Goal: Transaction & Acquisition: Subscribe to service/newsletter

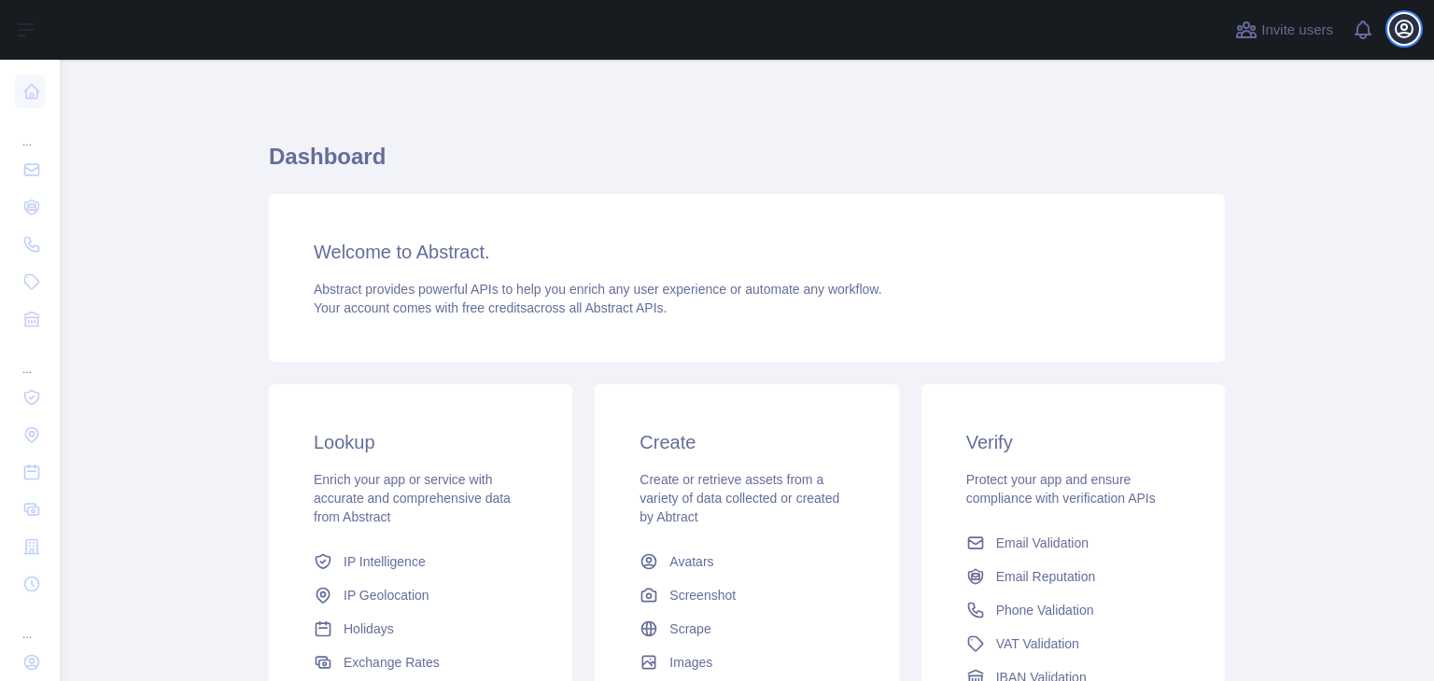
click at [1399, 36] on icon "button" at bounding box center [1404, 29] width 17 height 17
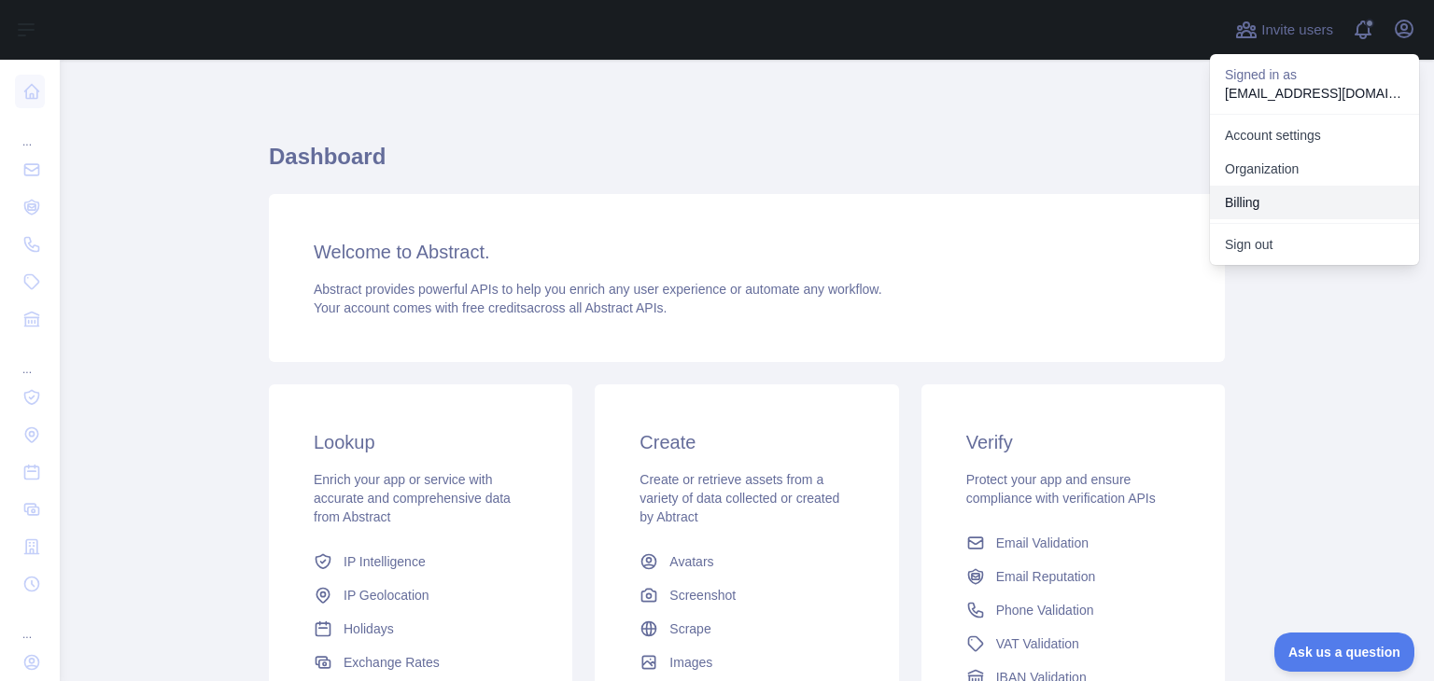
click at [1267, 212] on button "Billing" at bounding box center [1314, 203] width 209 height 34
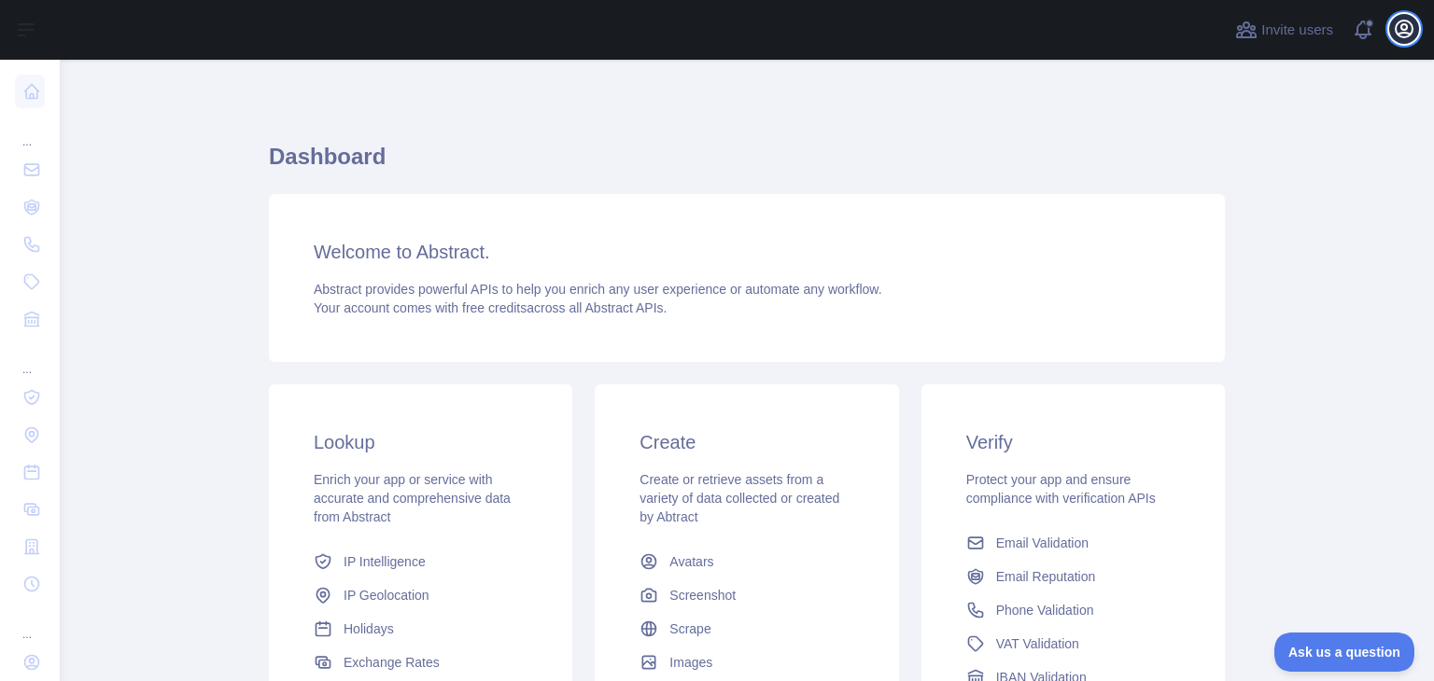
click at [1404, 31] on icon "button" at bounding box center [1404, 29] width 22 height 22
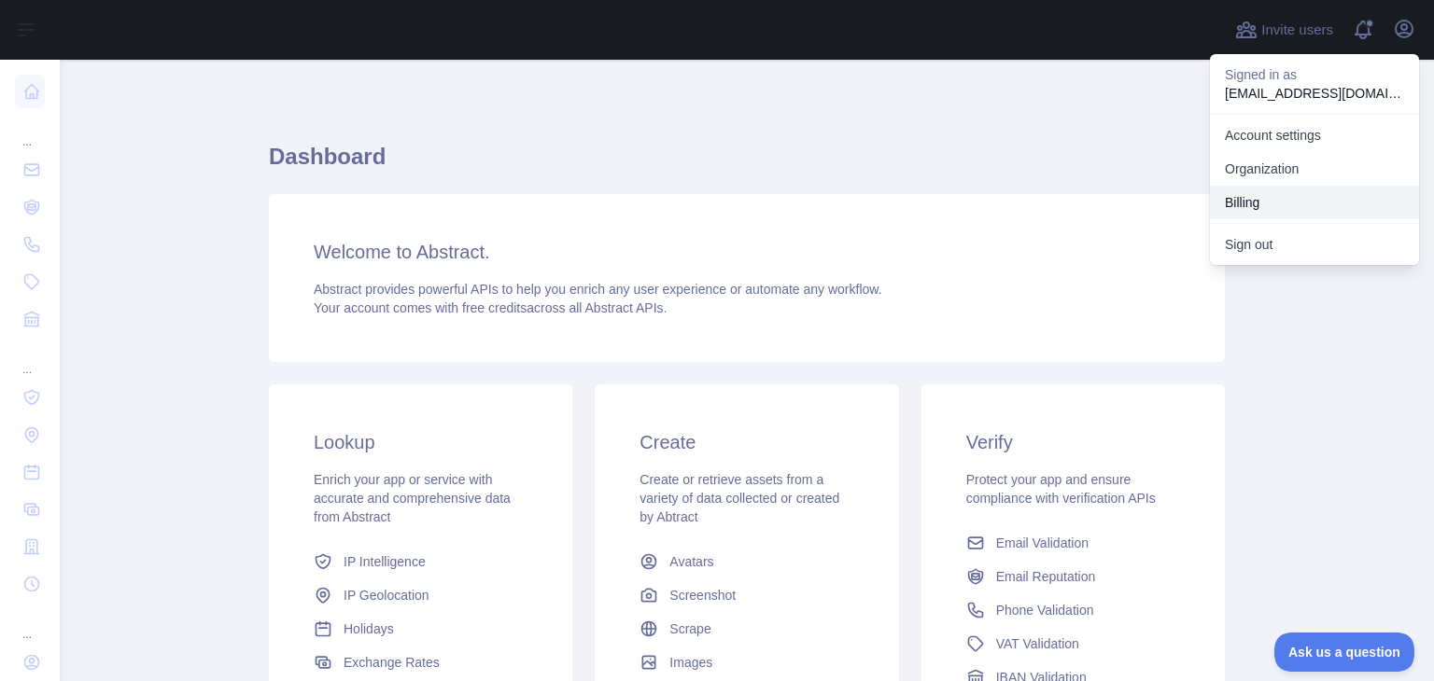
click at [1256, 194] on button "Billing" at bounding box center [1314, 203] width 209 height 34
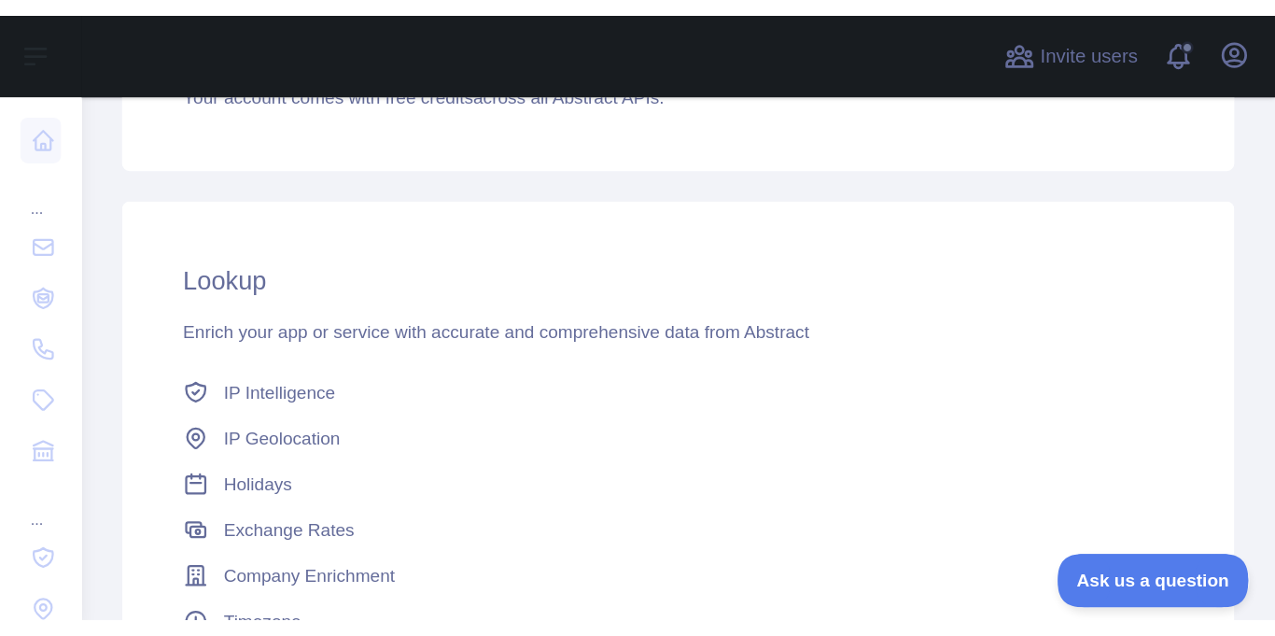
scroll to position [248, 0]
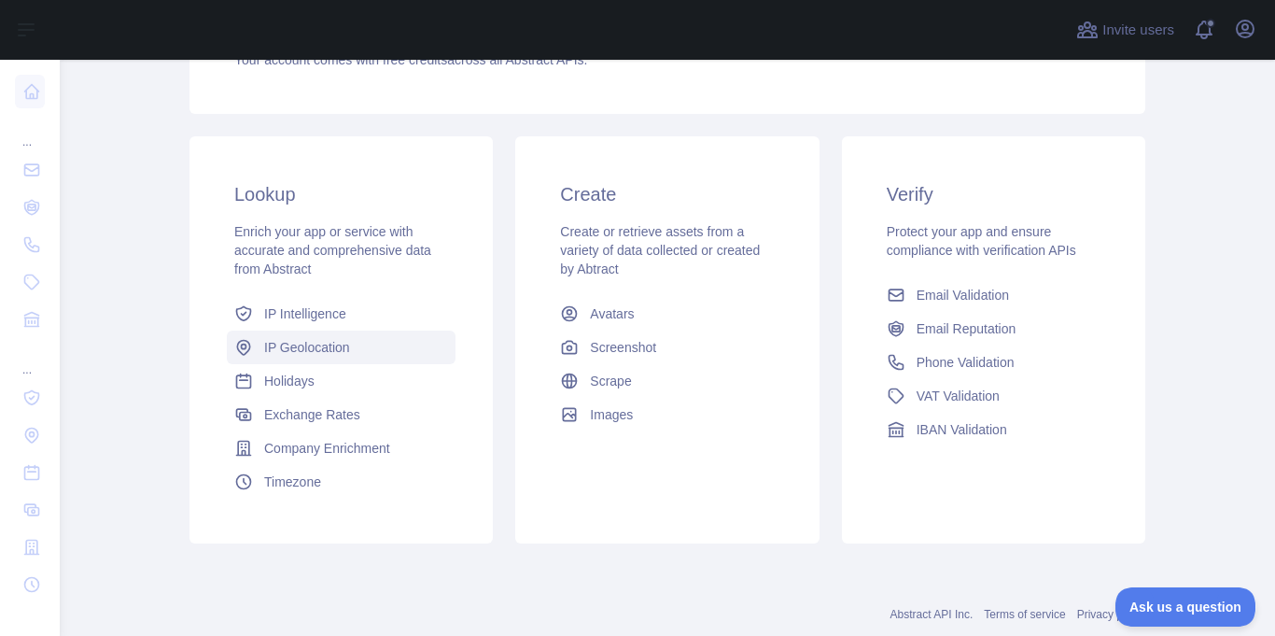
click at [316, 345] on span "IP Geolocation" at bounding box center [307, 347] width 86 height 19
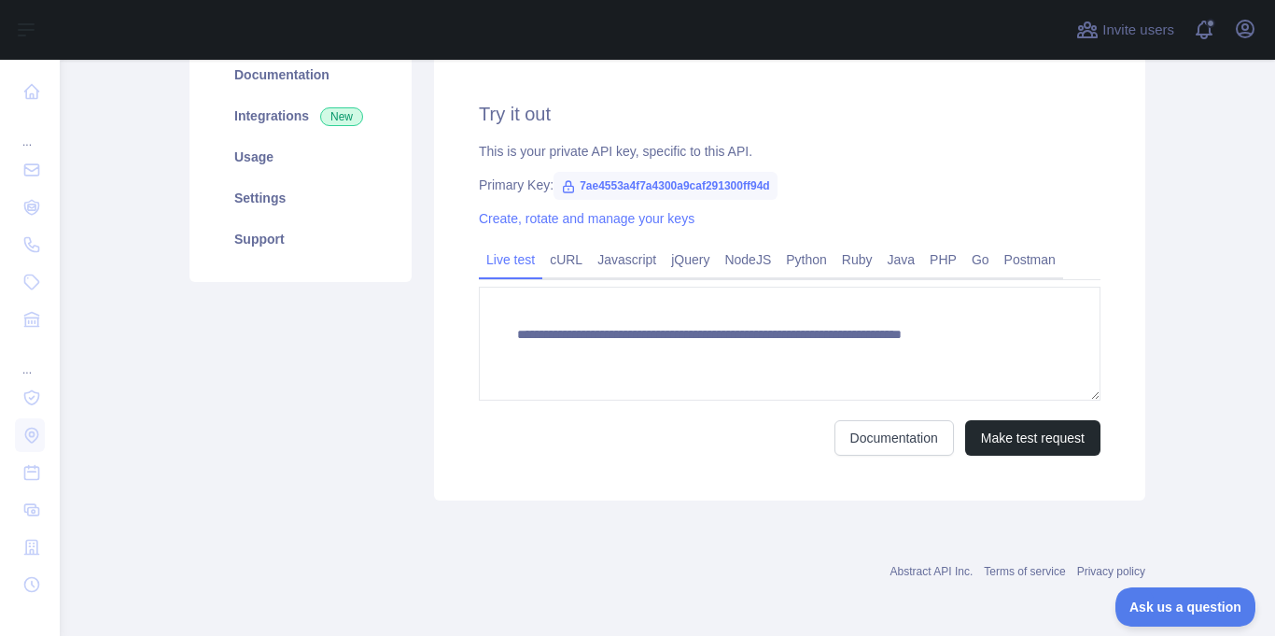
scroll to position [248, 0]
type textarea "**********"
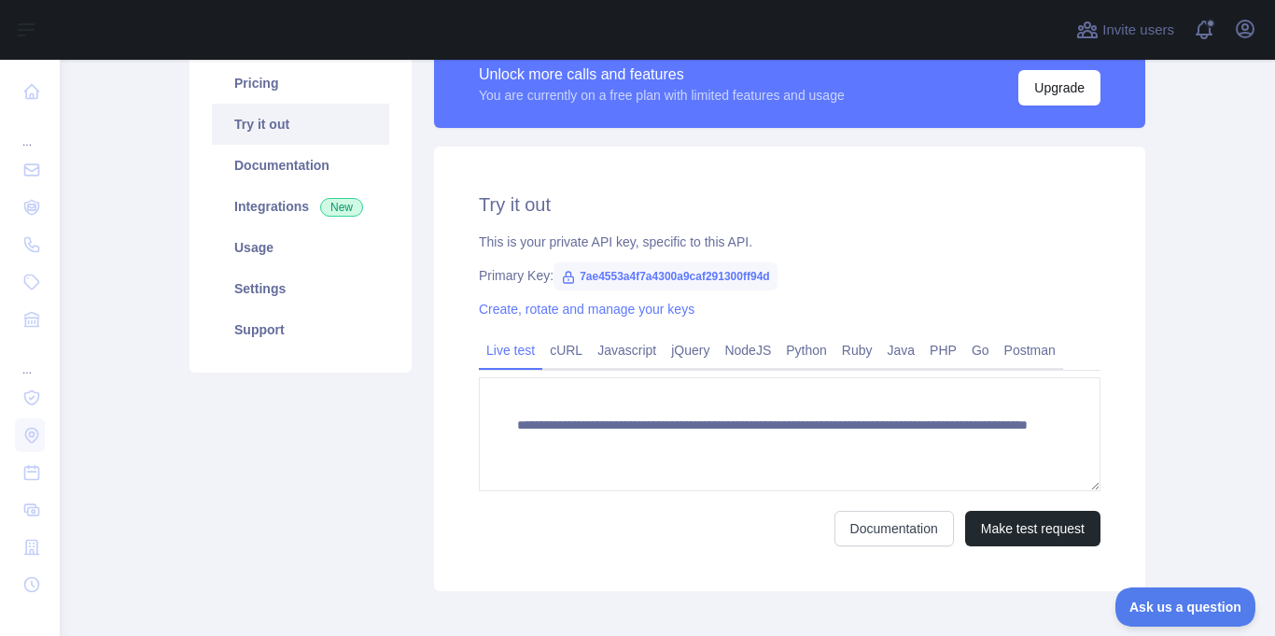
scroll to position [62, 0]
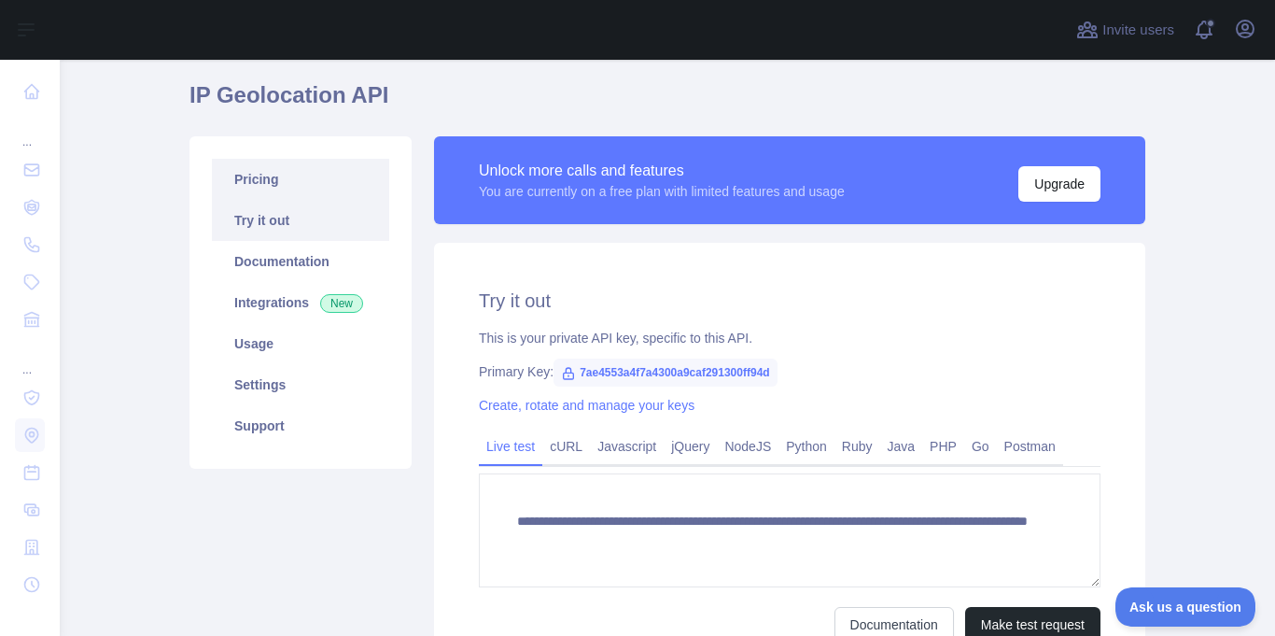
click at [246, 181] on link "Pricing" at bounding box center [300, 179] width 177 height 41
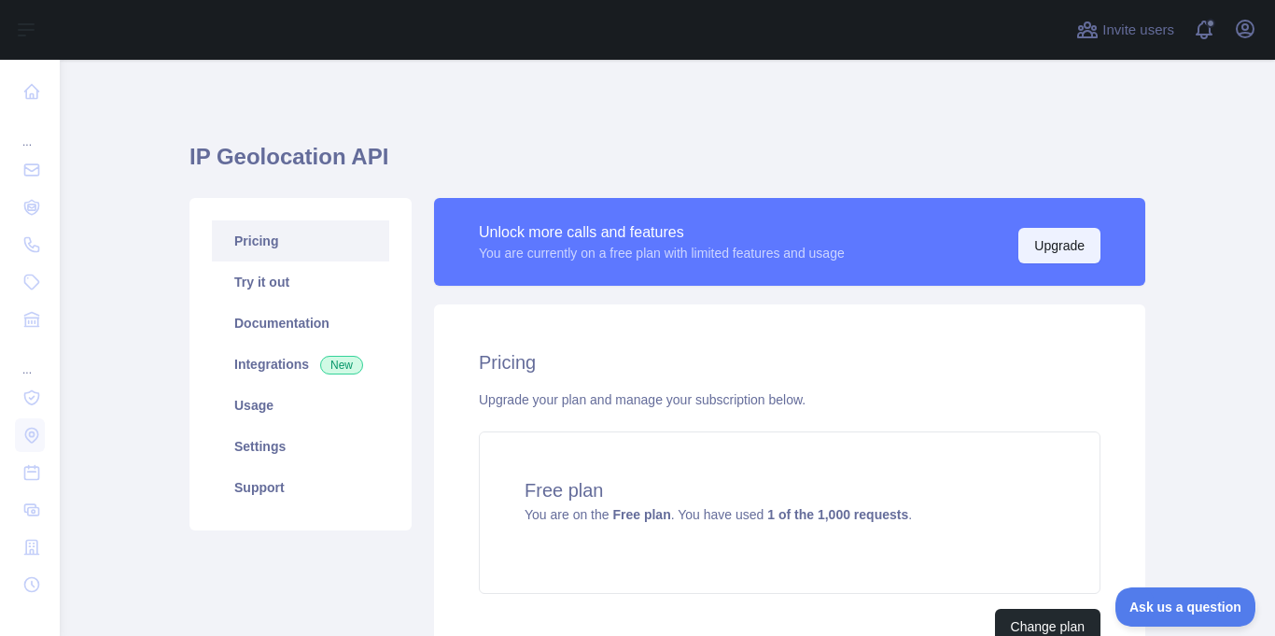
click at [1051, 253] on button "Upgrade" at bounding box center [1059, 245] width 82 height 35
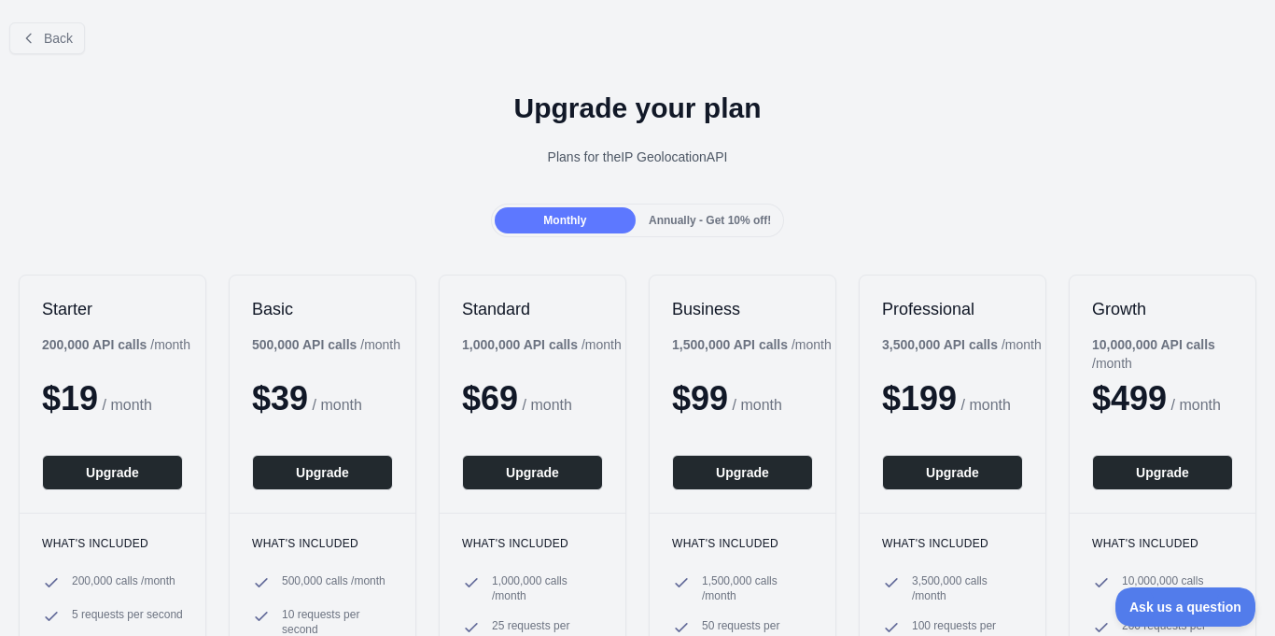
click at [714, 223] on span "Annually - Get 10% off!" at bounding box center [710, 220] width 122 height 13
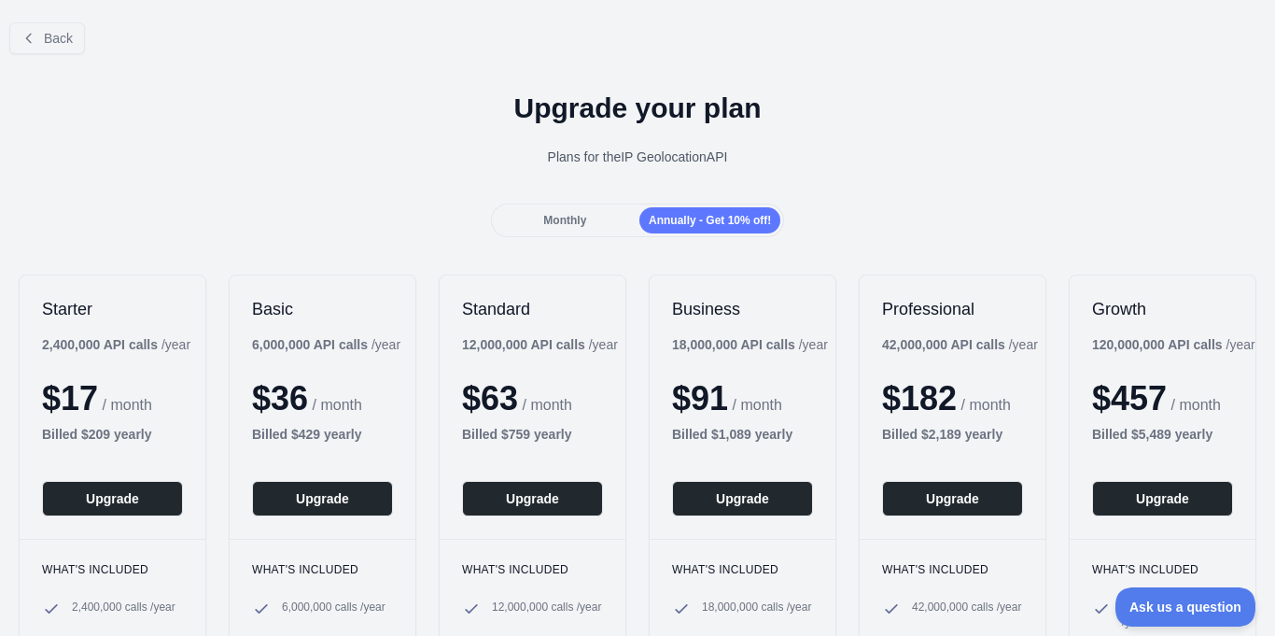
click at [556, 219] on span "Monthly" at bounding box center [564, 220] width 43 height 13
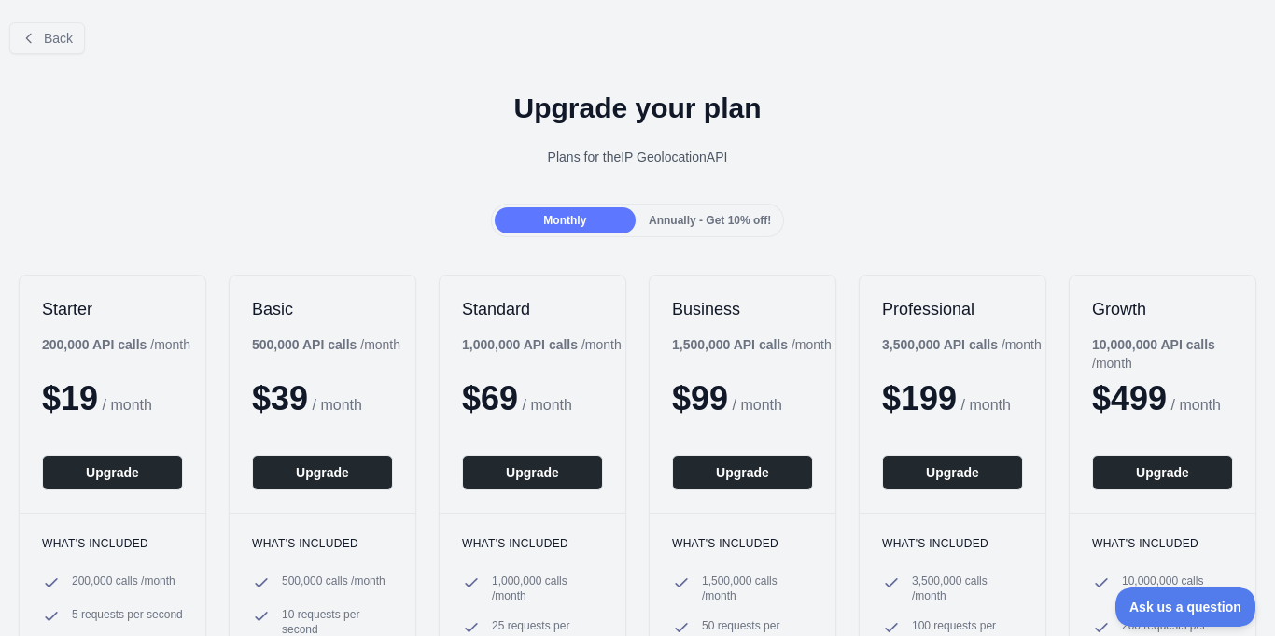
click at [662, 215] on span "Annually - Get 10% off!" at bounding box center [710, 220] width 122 height 13
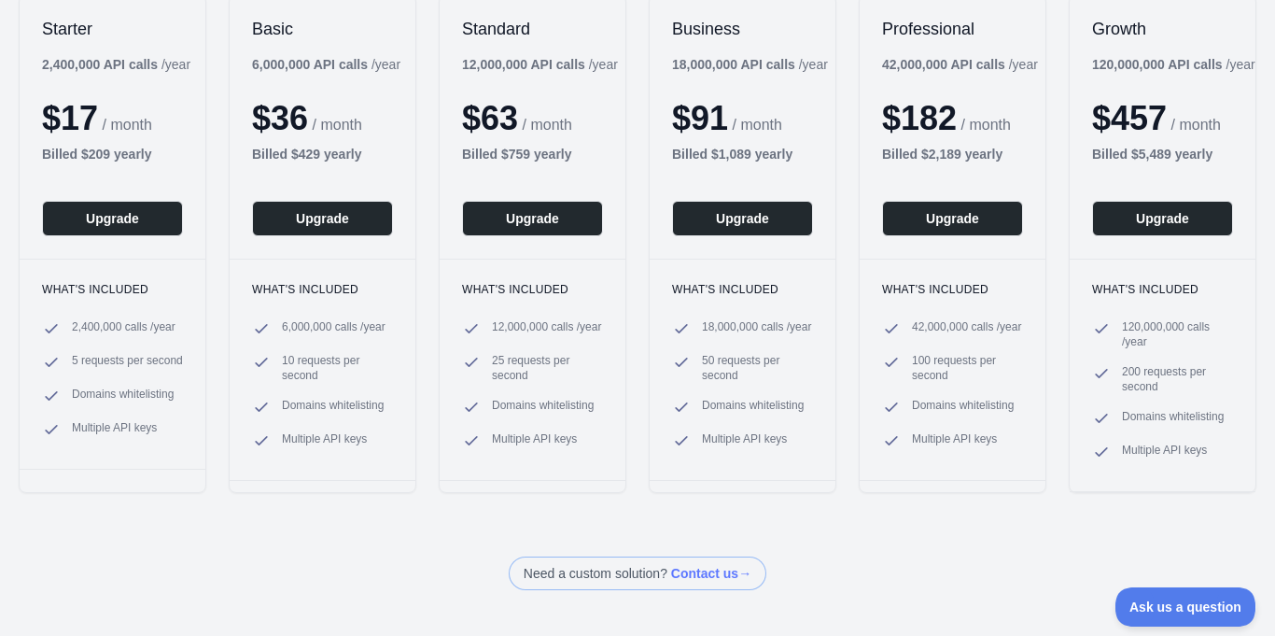
scroll to position [187, 0]
